Goal: Communication & Community: Answer question/provide support

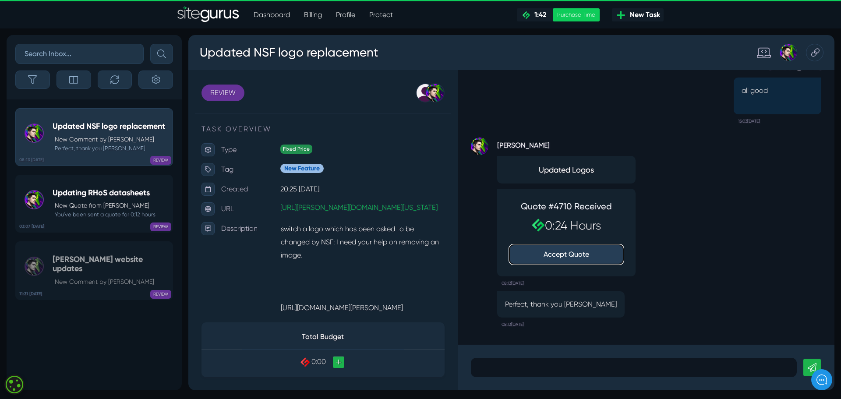
click at [567, 253] on button "Accept Quote" at bounding box center [566, 254] width 114 height 19
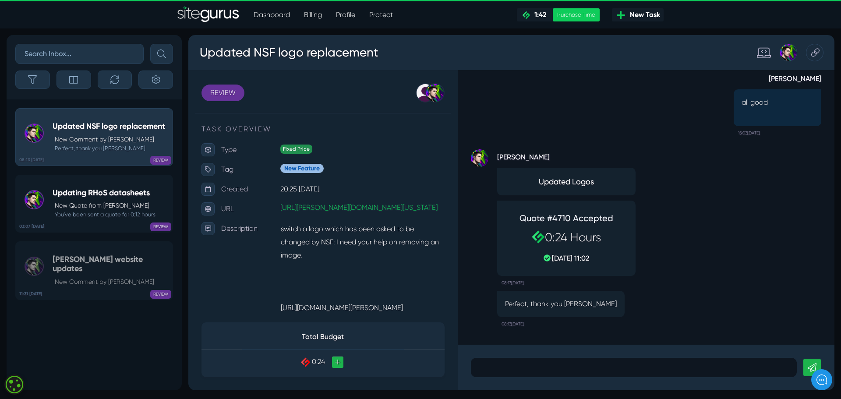
scroll to position [245, 0]
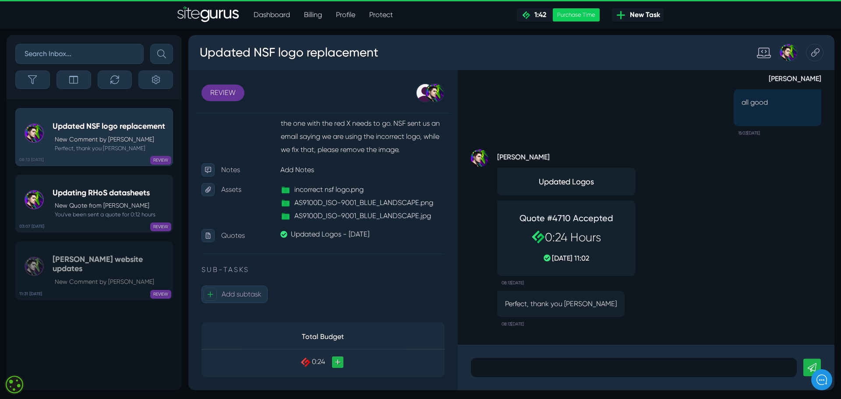
click at [91, 205] on p "New Quote from Josh Carter" at bounding box center [105, 205] width 101 height 9
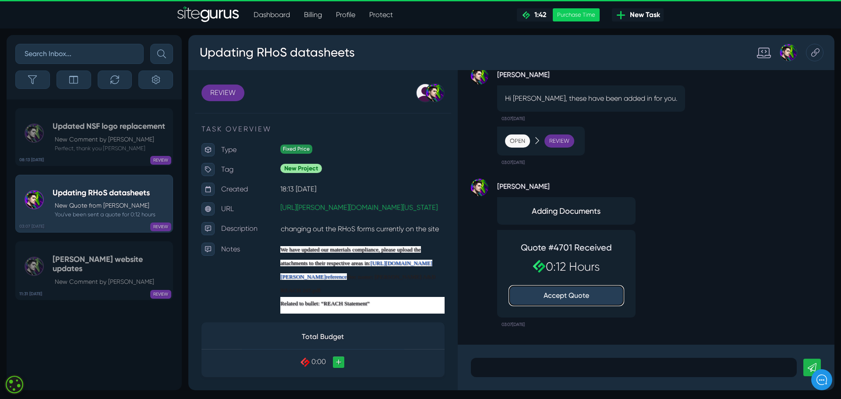
click at [580, 293] on button "Accept Quote" at bounding box center [566, 295] width 114 height 19
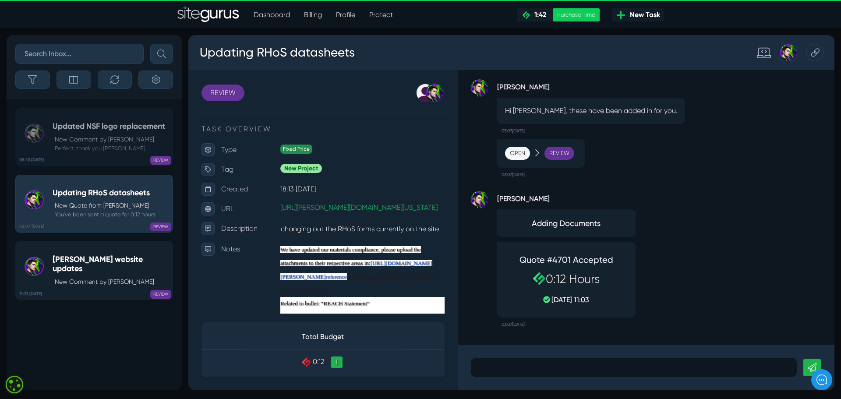
click at [99, 277] on p "New Comment by [PERSON_NAME]" at bounding box center [111, 281] width 113 height 9
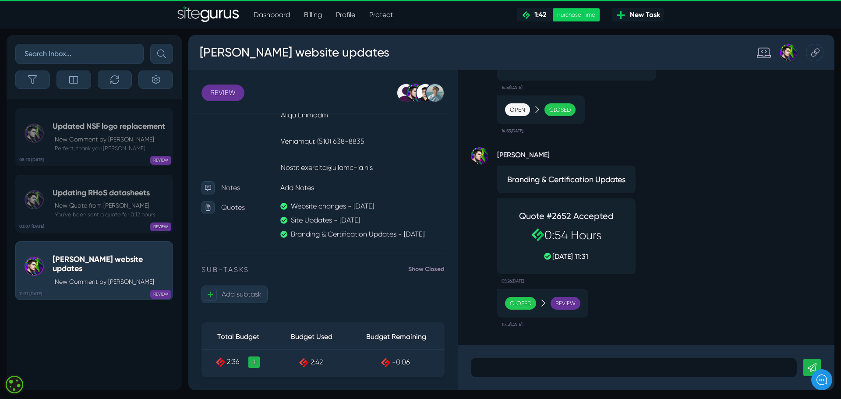
scroll to position [1091, 0]
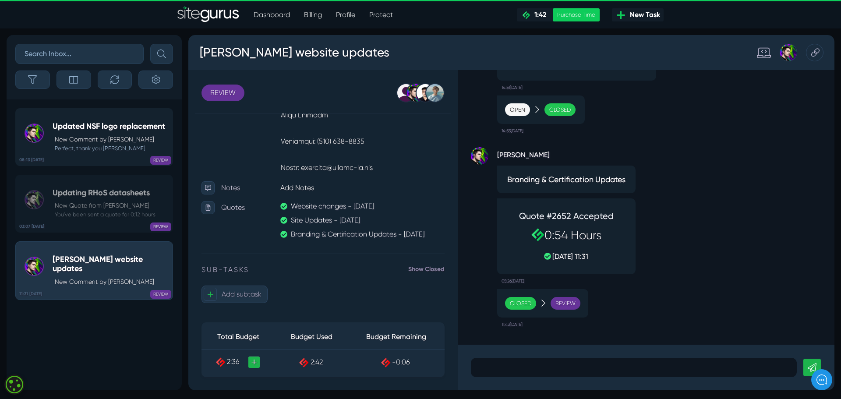
click at [92, 145] on small "Perfect, thank you [PERSON_NAME]" at bounding box center [109, 148] width 113 height 8
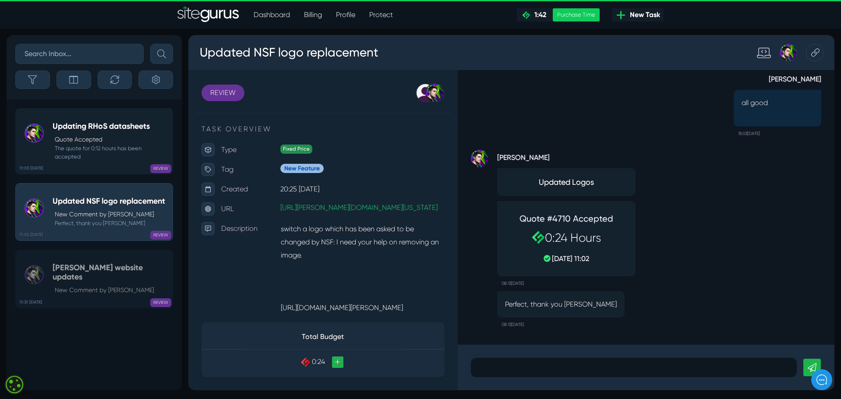
click at [81, 132] on div "Updating RHoS datasheets Quote Accepted The quote for 0:12 hours has been accep…" at bounding box center [111, 141] width 116 height 39
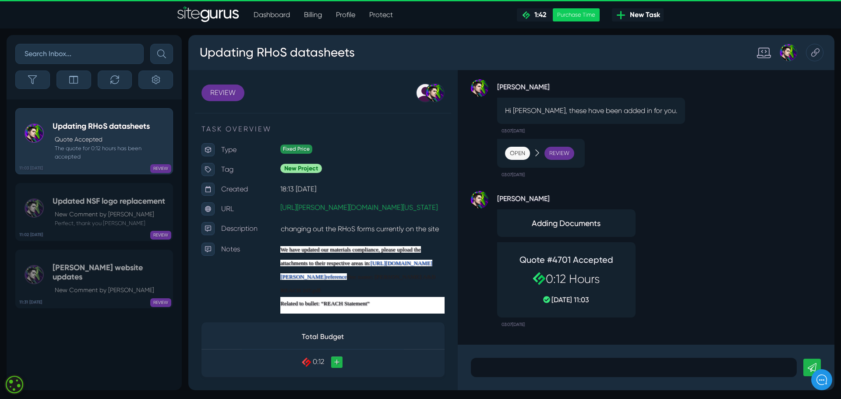
click at [526, 15] on icon at bounding box center [526, 15] width 8 height 8
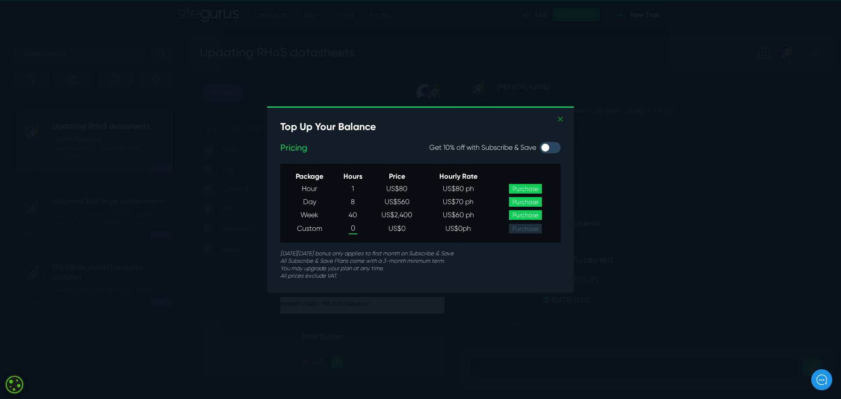
click at [560, 120] on link "✕" at bounding box center [560, 119] width 7 height 13
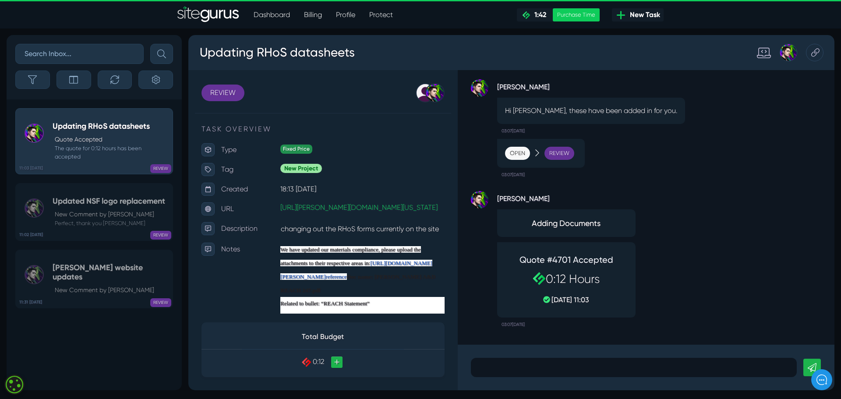
click at [532, 371] on p at bounding box center [633, 367] width 313 height 11
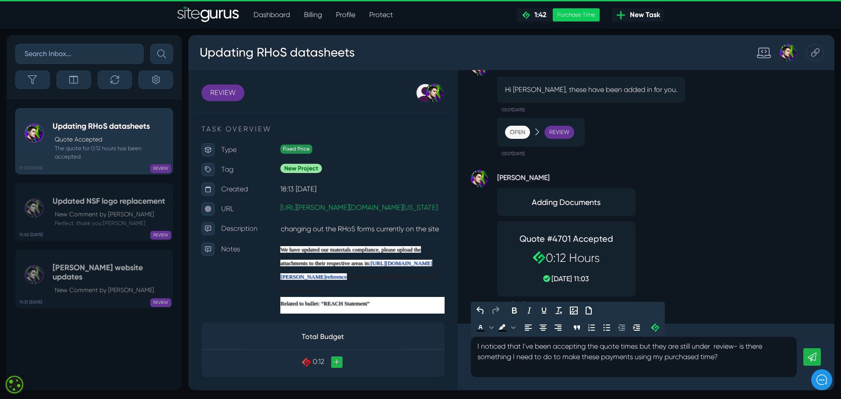
click at [811, 356] on icon at bounding box center [812, 357] width 9 height 9
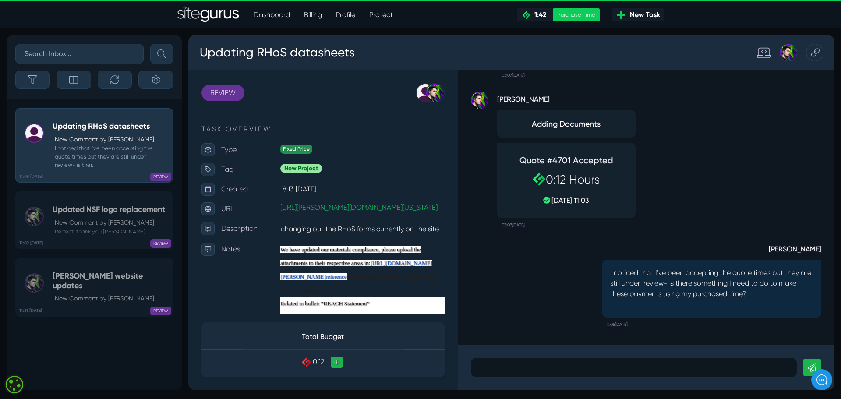
click at [350, 13] on link "Profile" at bounding box center [345, 15] width 33 height 18
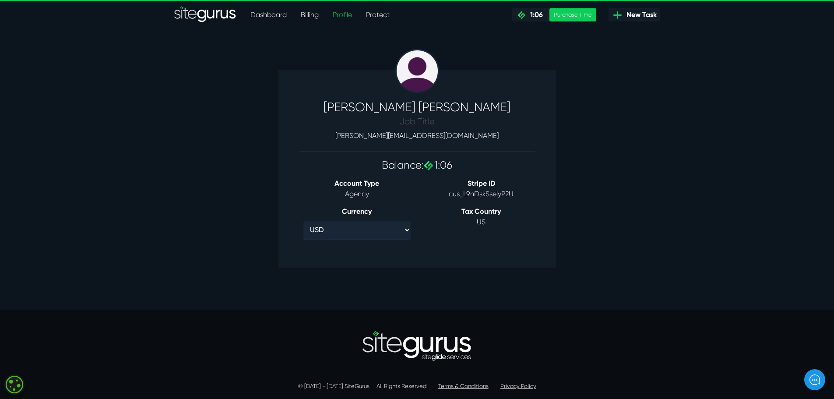
click at [271, 17] on link "Dashboard" at bounding box center [269, 15] width 50 height 18
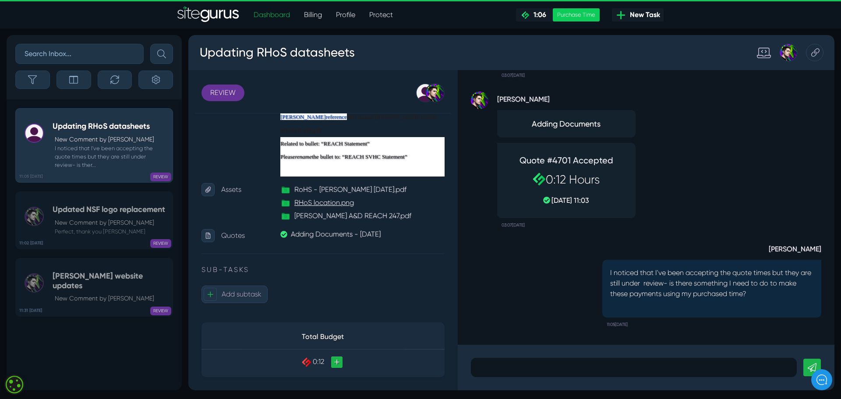
scroll to position [167, 0]
click at [228, 13] on img "SiteGurus" at bounding box center [208, 15] width 62 height 18
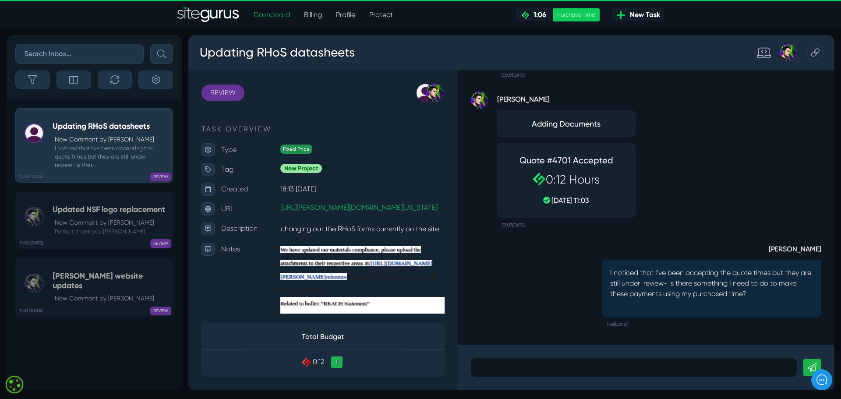
click at [343, 14] on link "Profile" at bounding box center [345, 15] width 33 height 18
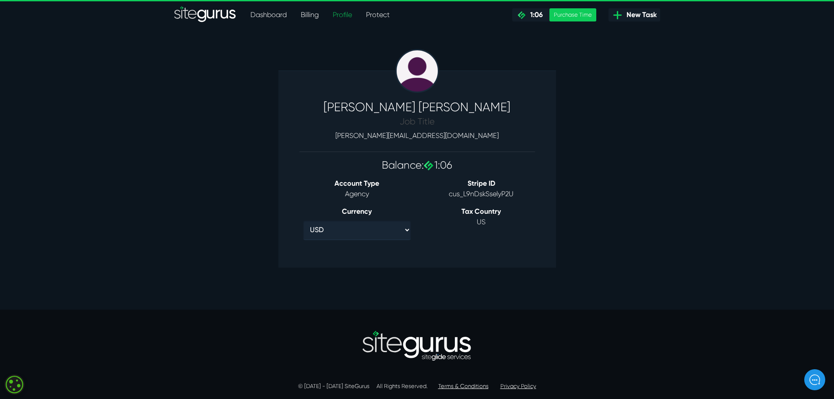
click at [208, 11] on img "SiteGurus" at bounding box center [205, 15] width 62 height 18
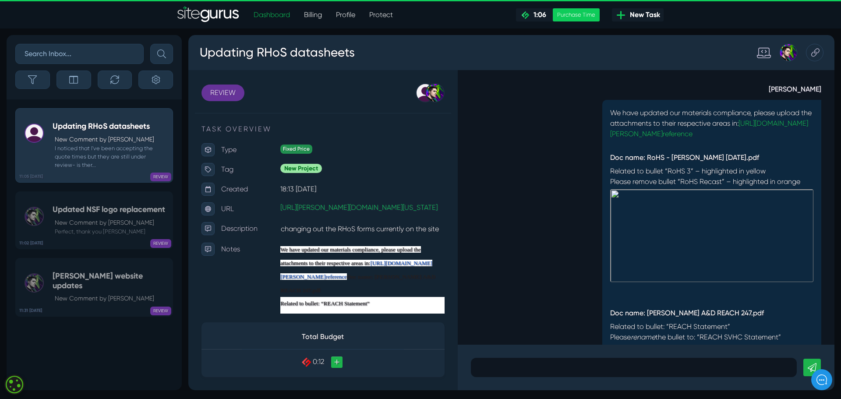
scroll to position [-1145, 0]
